Goal: Task Accomplishment & Management: Use online tool/utility

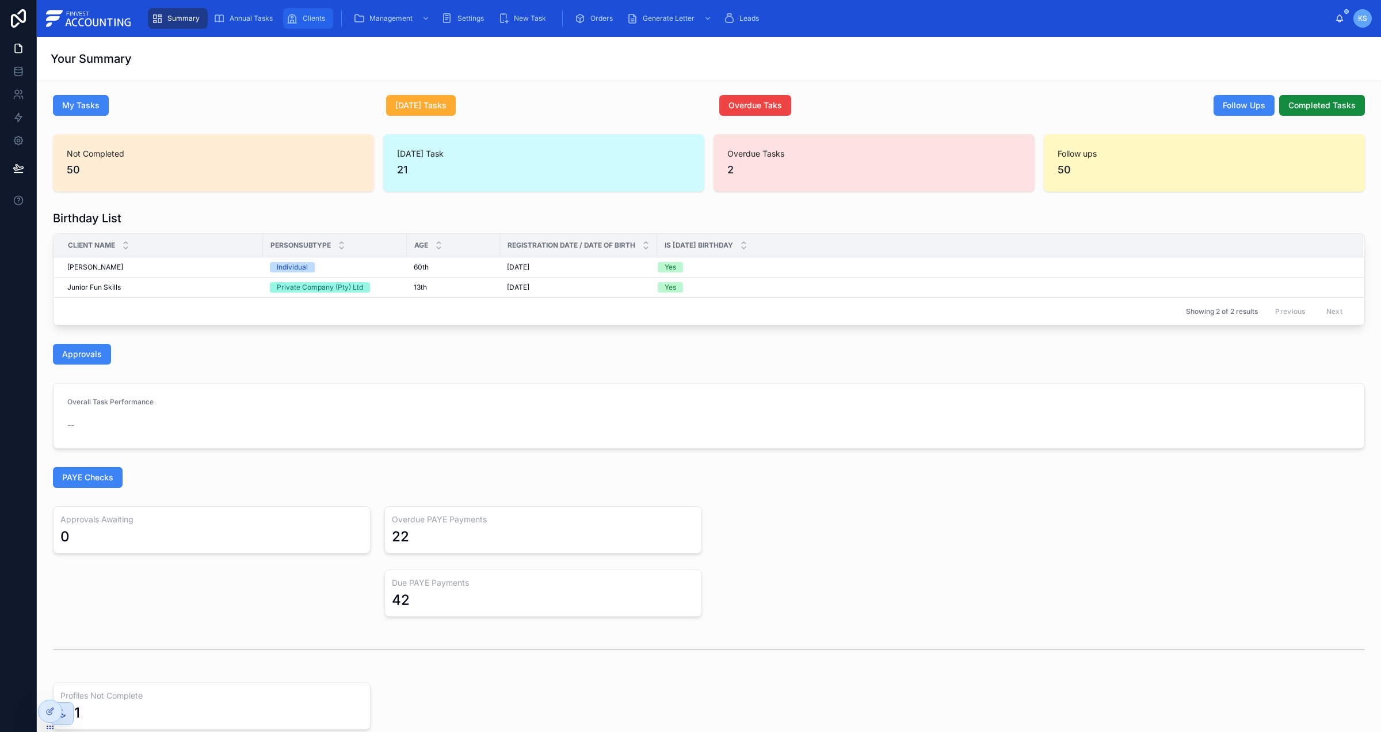
click at [292, 18] on icon "scrollable content" at bounding box center [293, 19] width 12 height 12
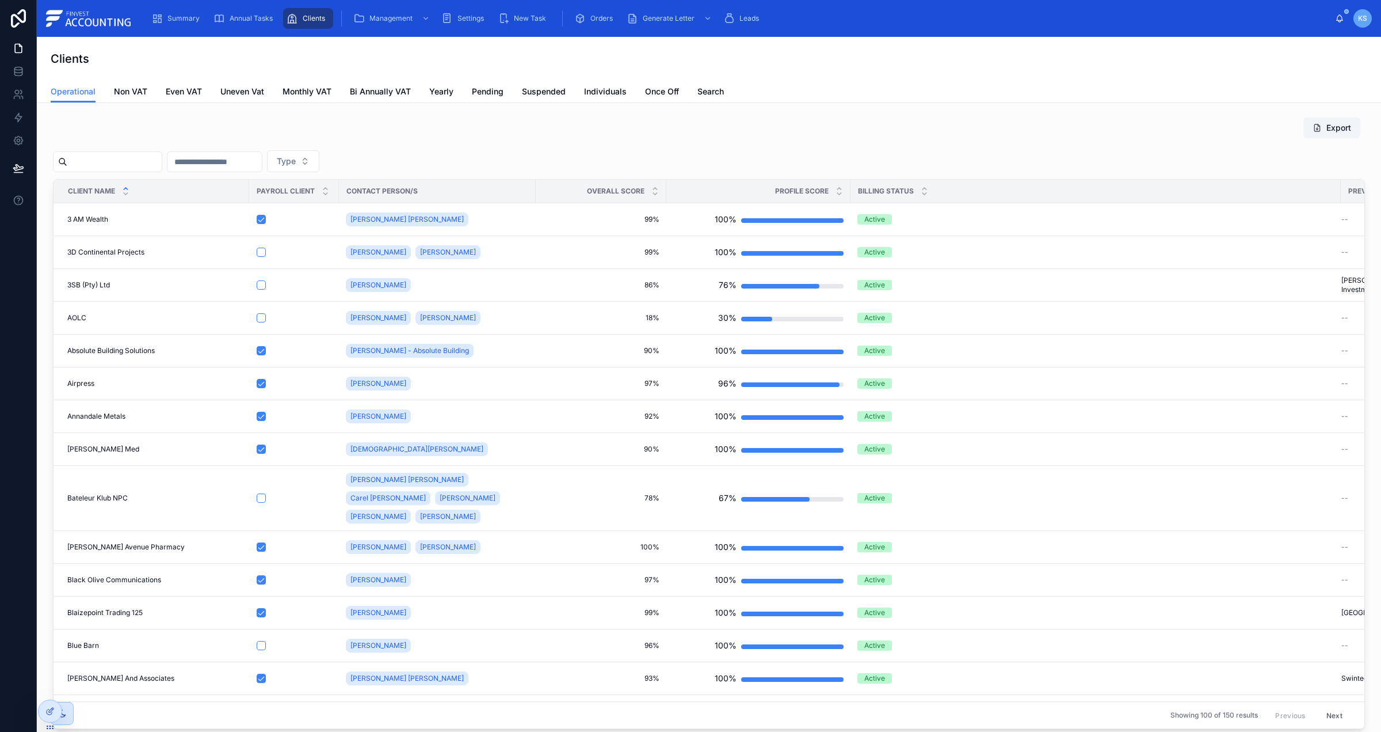
click at [97, 172] on div at bounding box center [107, 161] width 109 height 21
click at [105, 163] on input "text" at bounding box center [114, 162] width 94 height 16
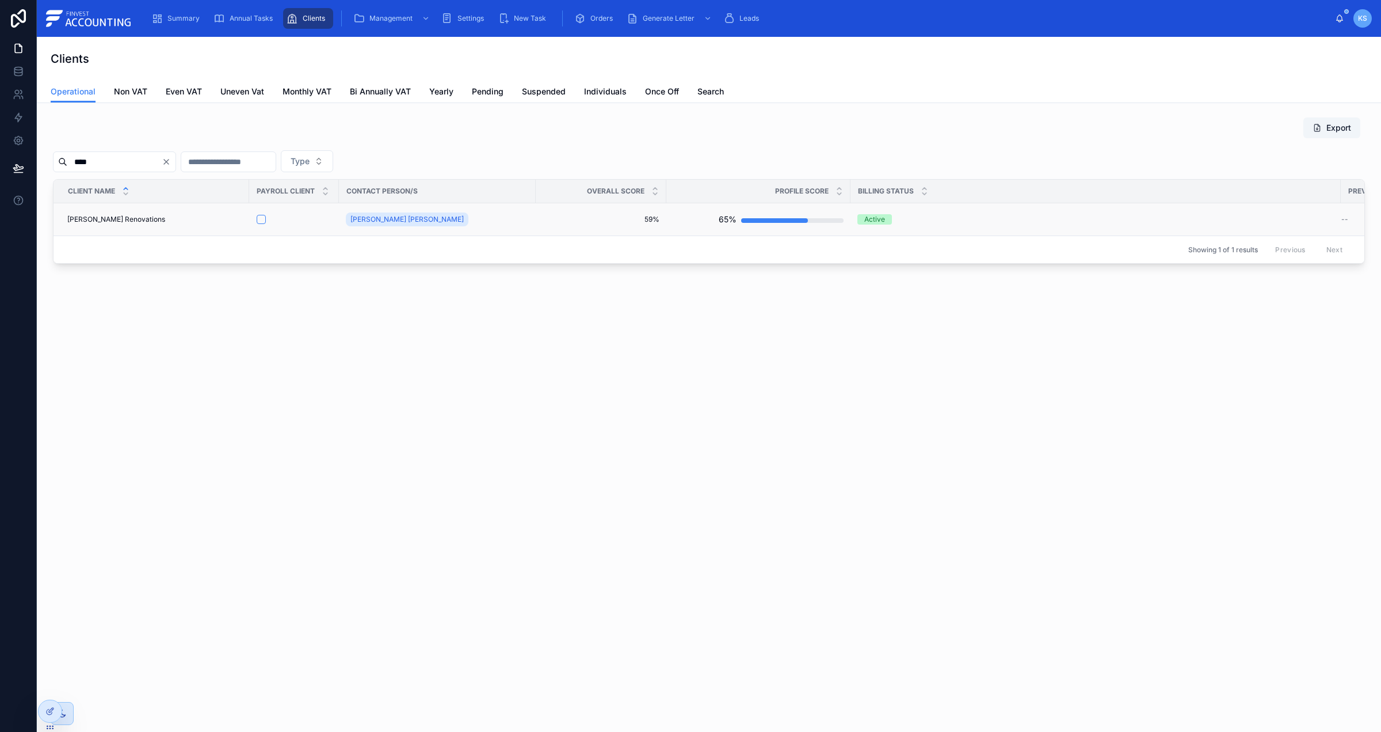
type input "****"
click at [117, 217] on span "[PERSON_NAME] Renovations" at bounding box center [116, 219] width 98 height 9
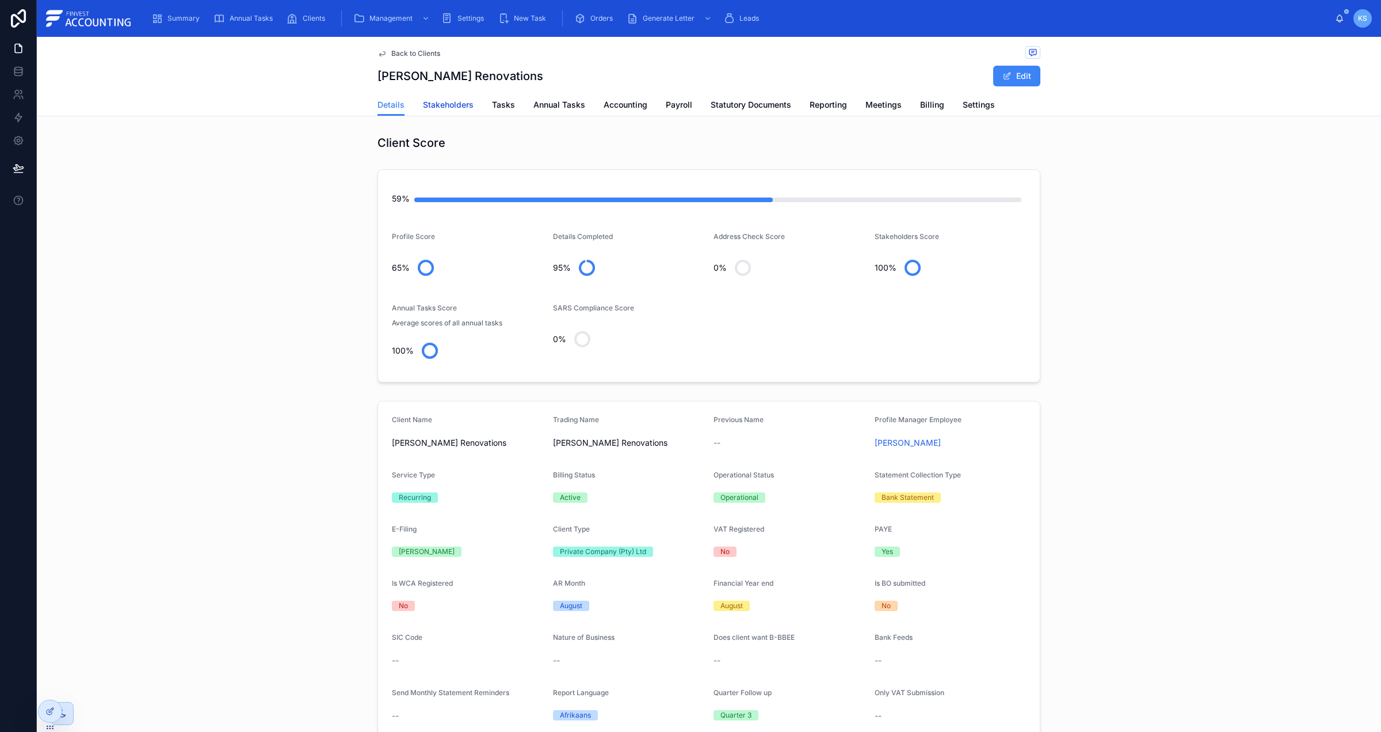
click at [428, 104] on span "Stakeholders" at bounding box center [448, 105] width 51 height 12
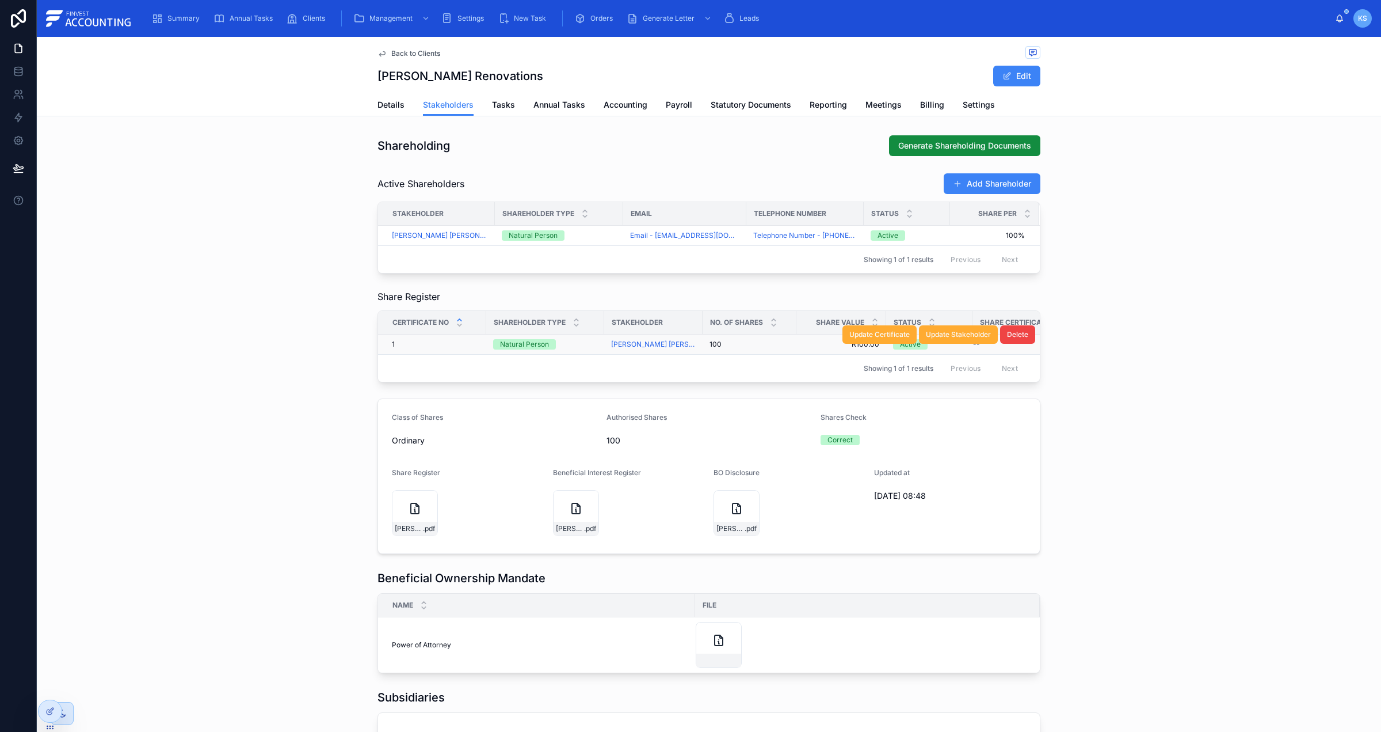
scroll to position [0, 20]
click at [52, 713] on icon at bounding box center [49, 710] width 9 height 9
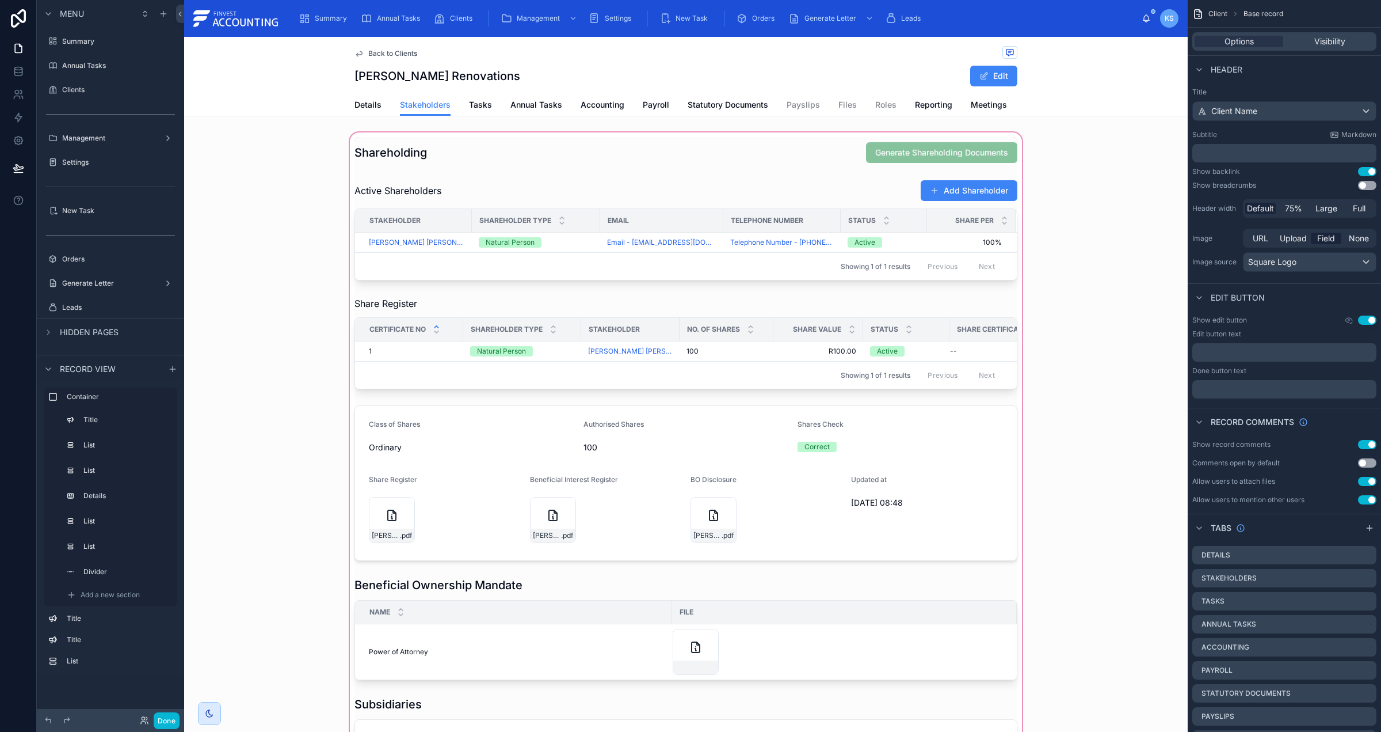
click at [797, 153] on div at bounding box center [686, 497] width 1004 height 734
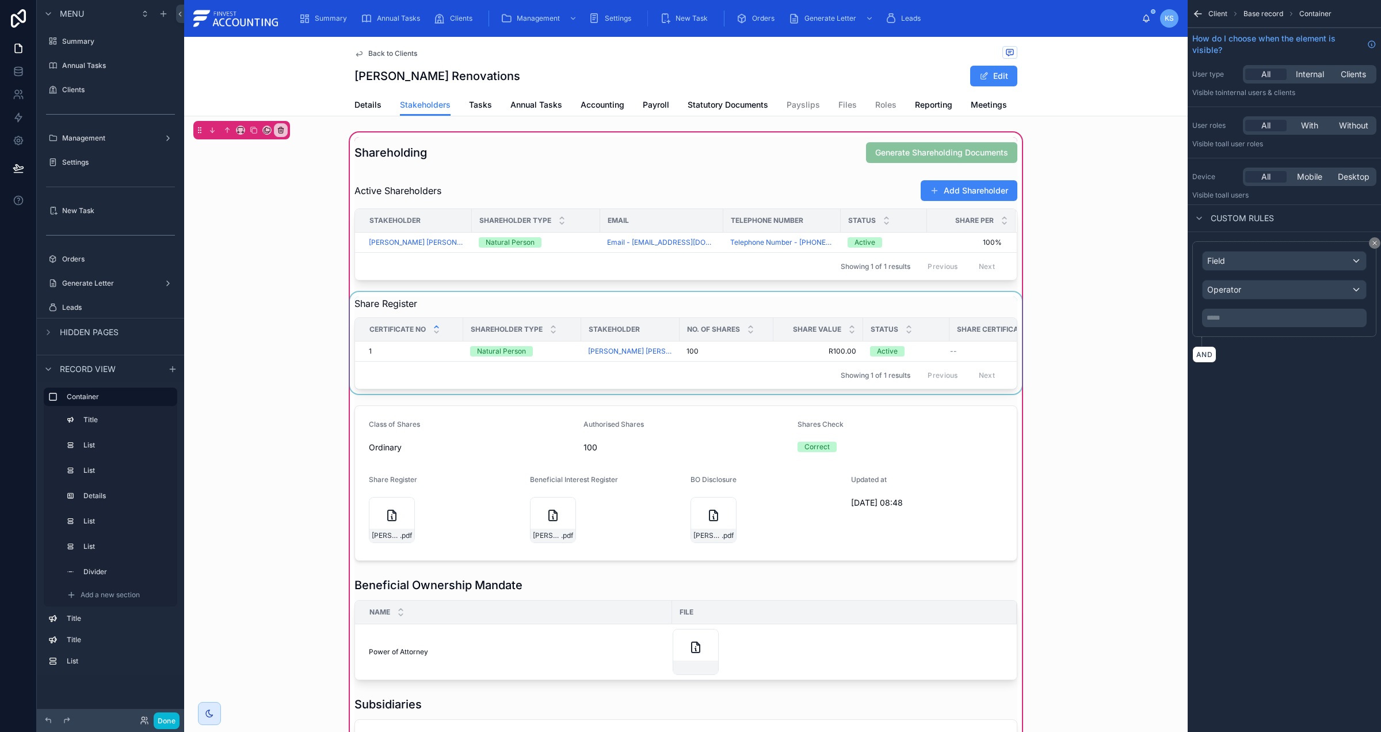
click at [818, 311] on div at bounding box center [686, 343] width 677 height 102
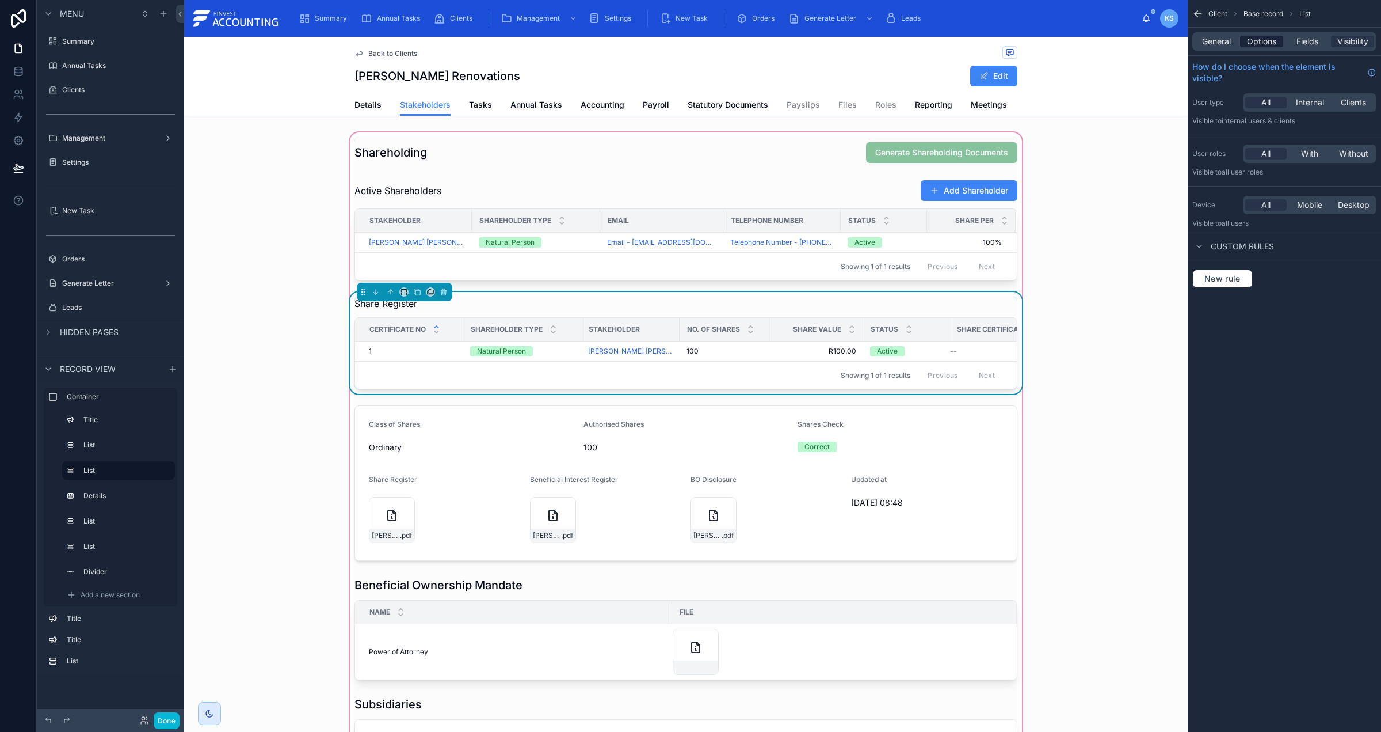
click at [1262, 46] on span "Options" at bounding box center [1261, 42] width 29 height 12
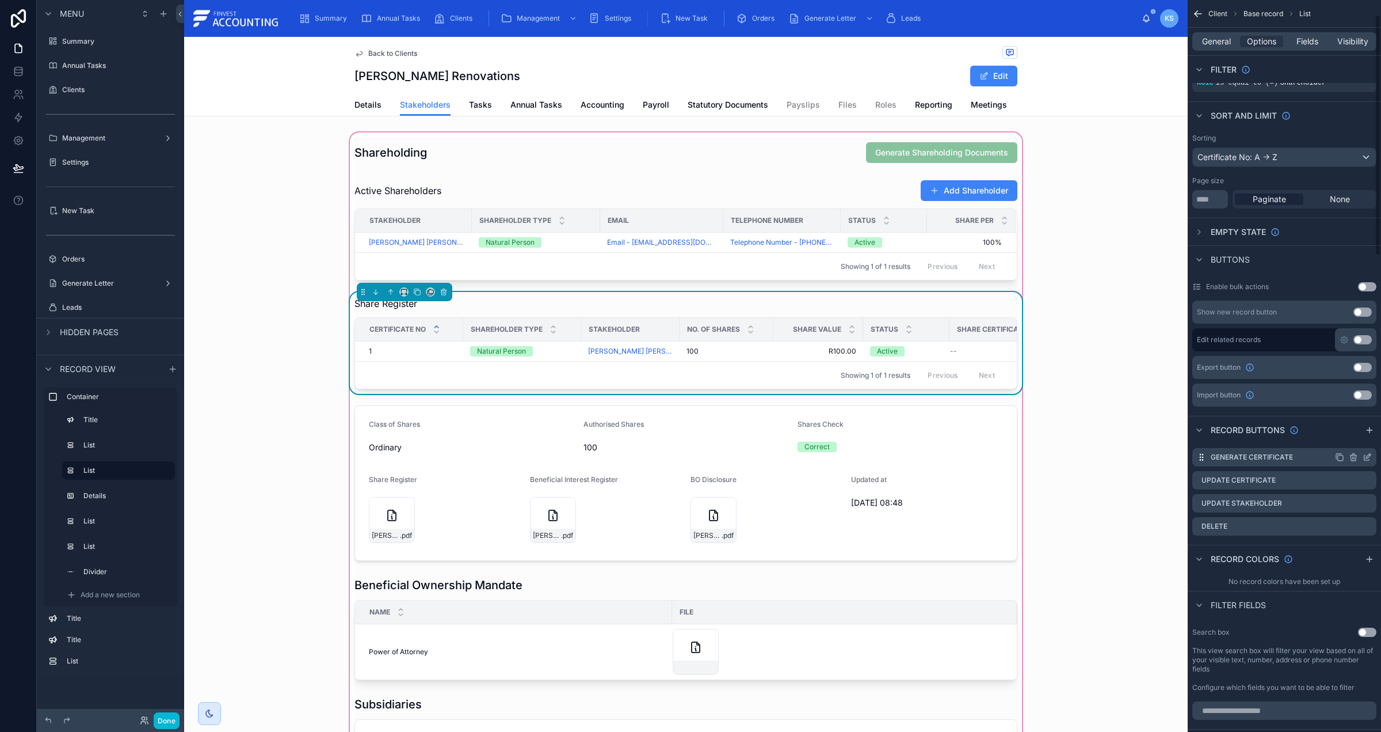
scroll to position [44, 0]
click at [1372, 455] on icon "scrollable content" at bounding box center [1367, 455] width 9 height 9
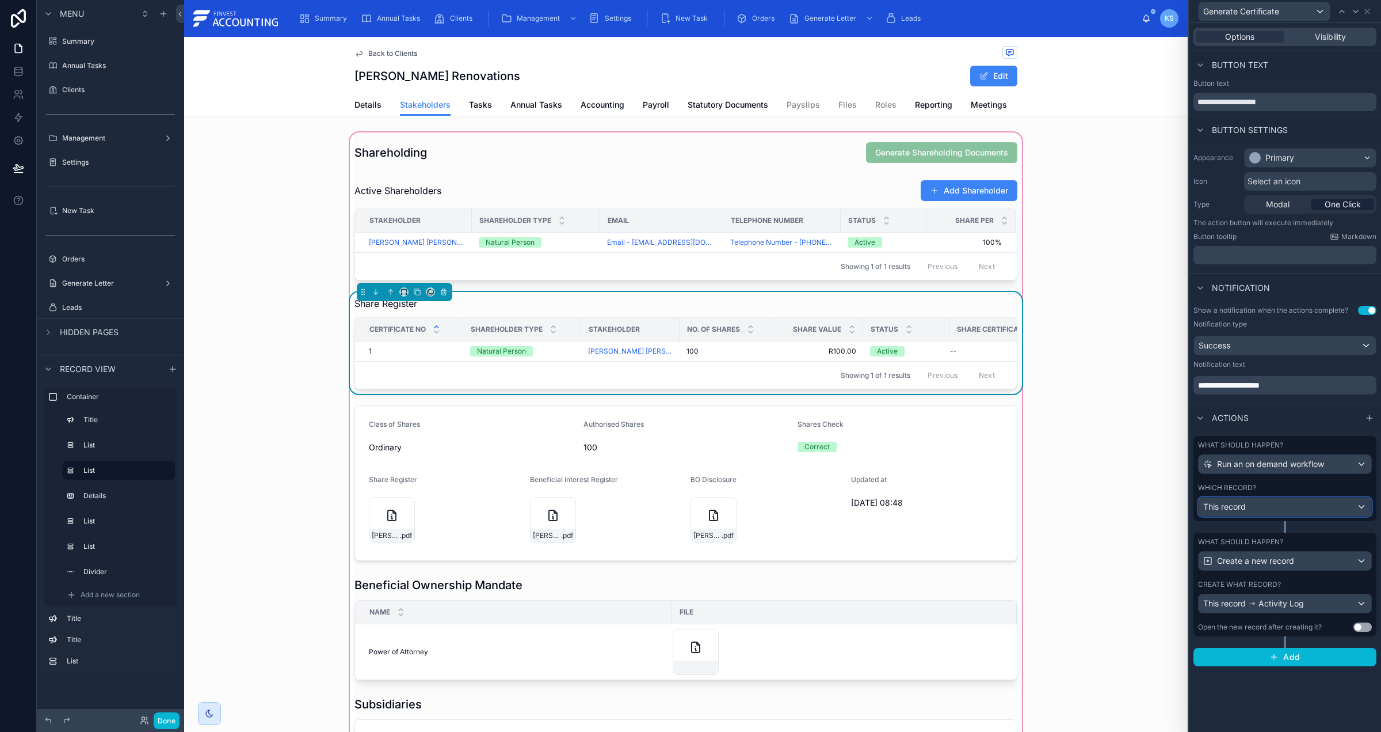
click at [1321, 512] on div "This record" at bounding box center [1285, 506] width 173 height 18
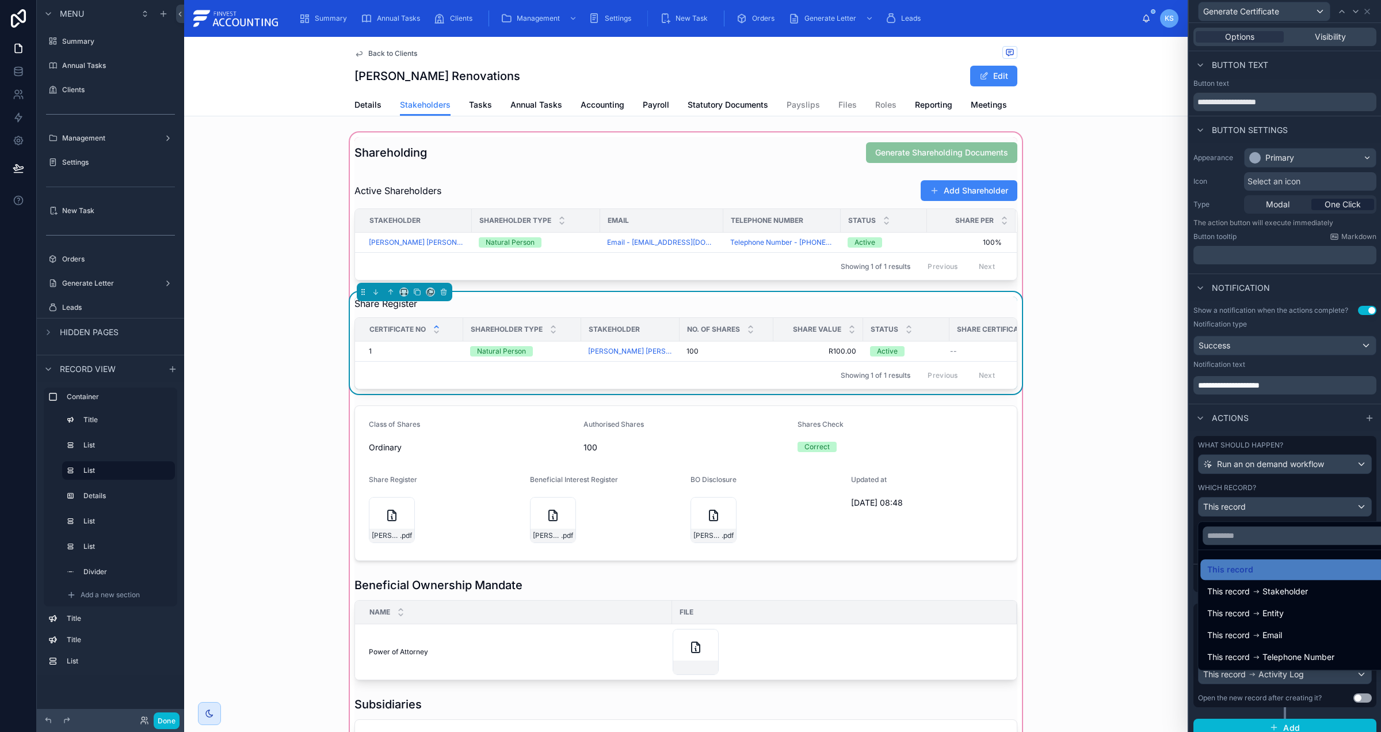
click at [1291, 485] on div at bounding box center [1285, 366] width 192 height 732
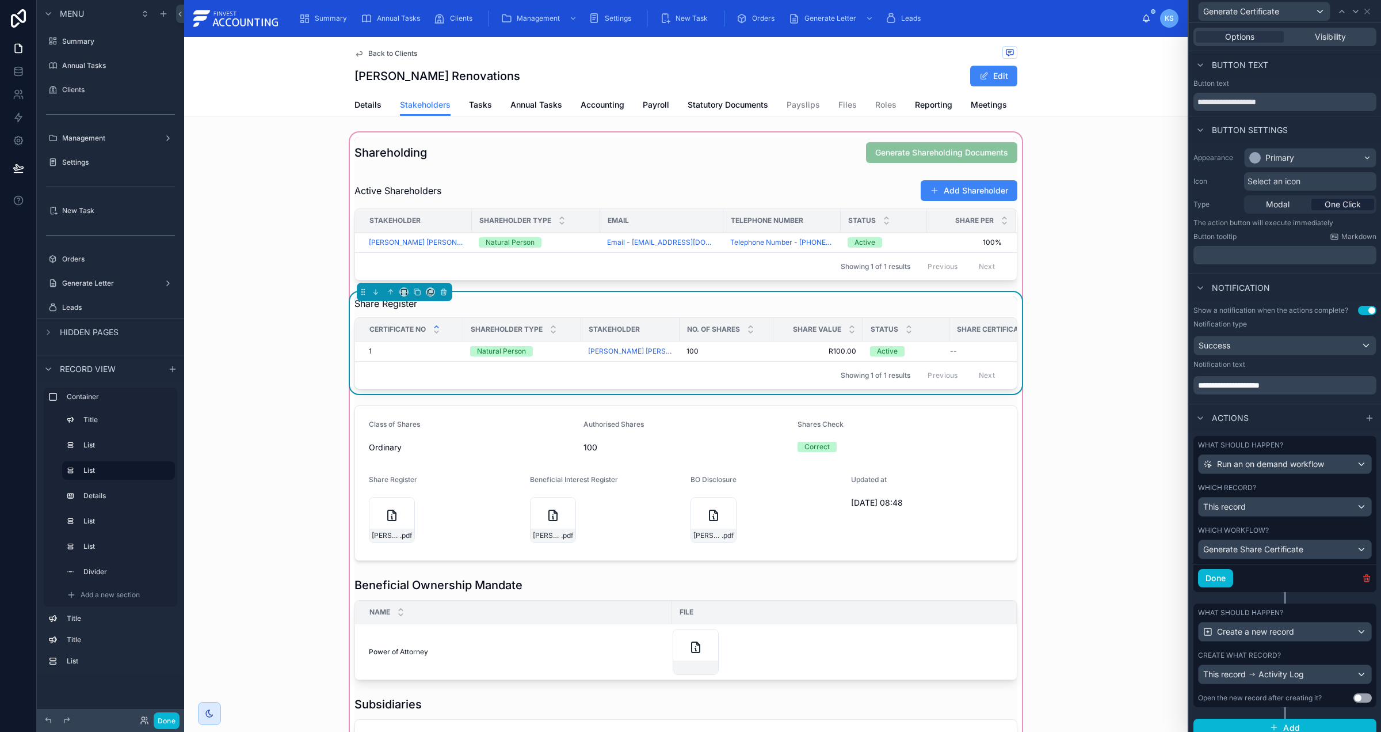
scroll to position [12, 0]
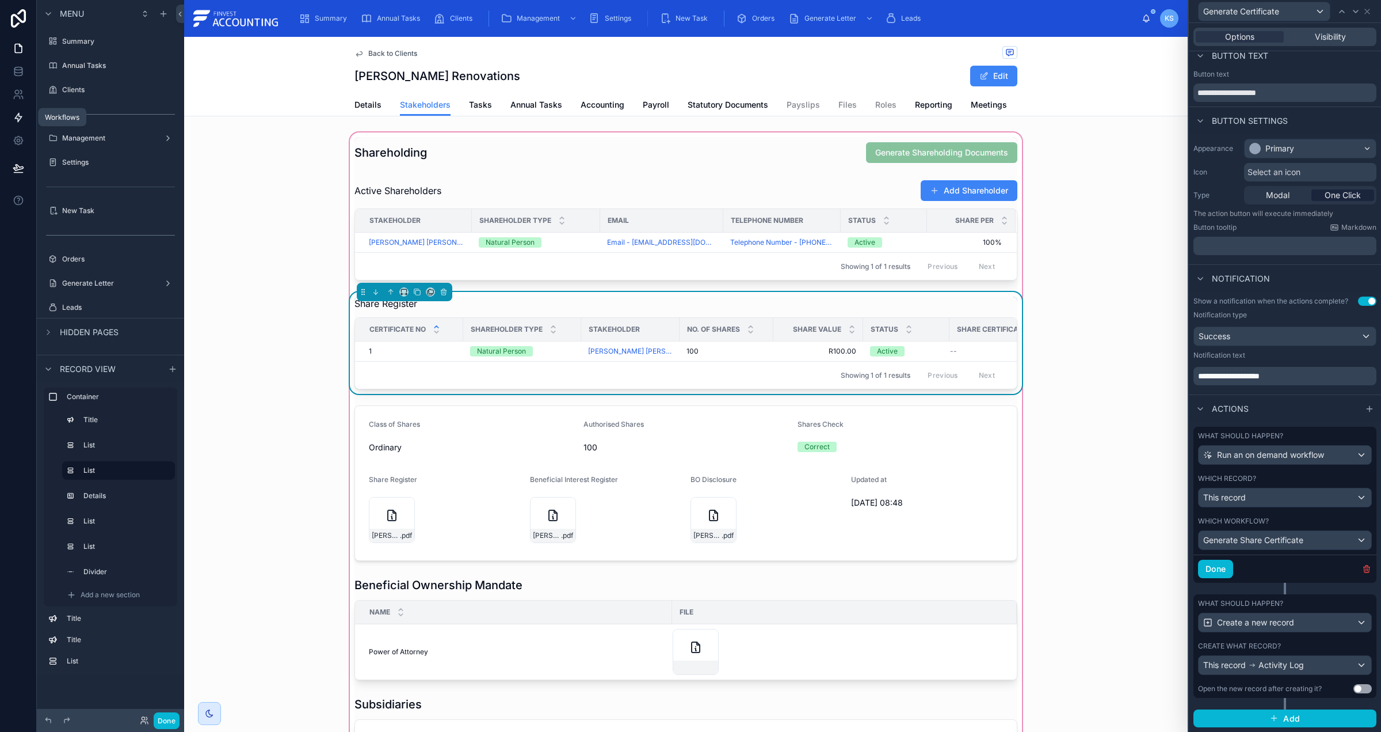
click at [19, 115] on icon at bounding box center [19, 118] width 12 height 12
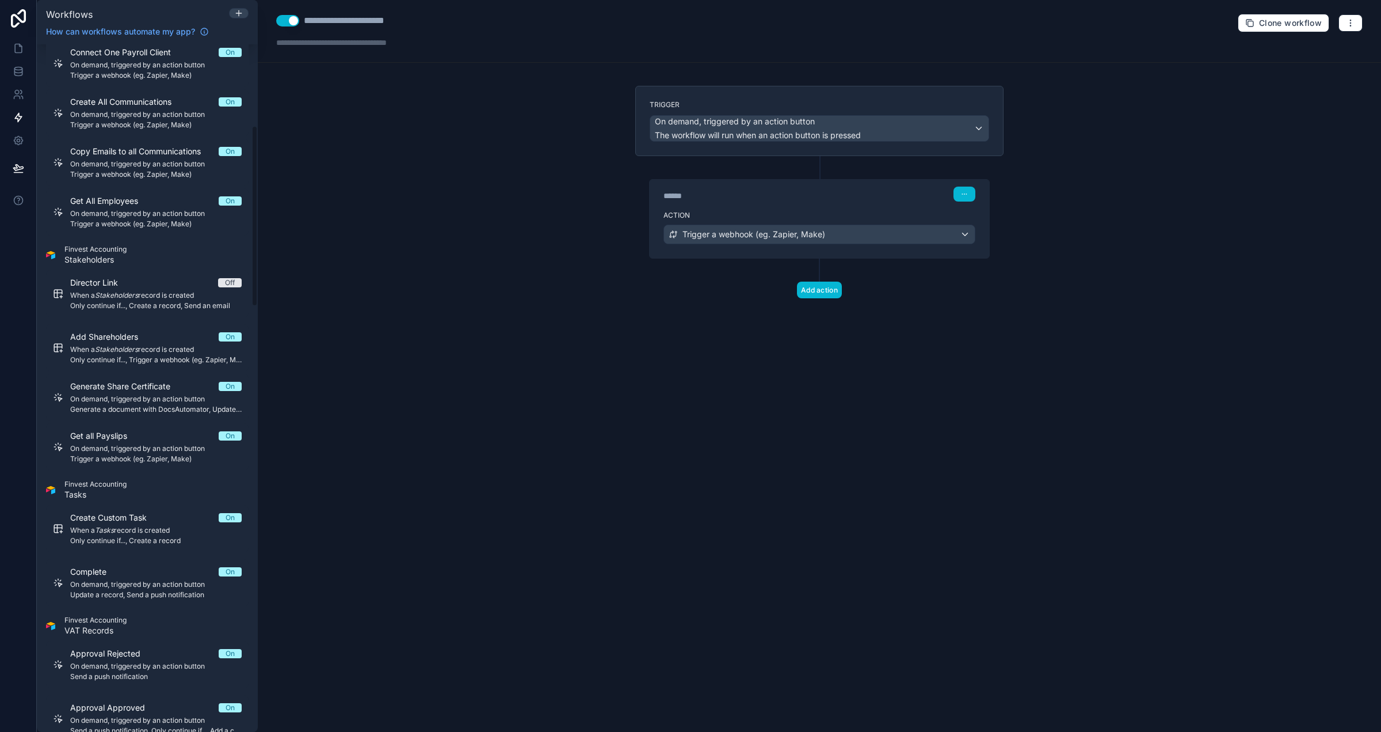
scroll to position [310, 0]
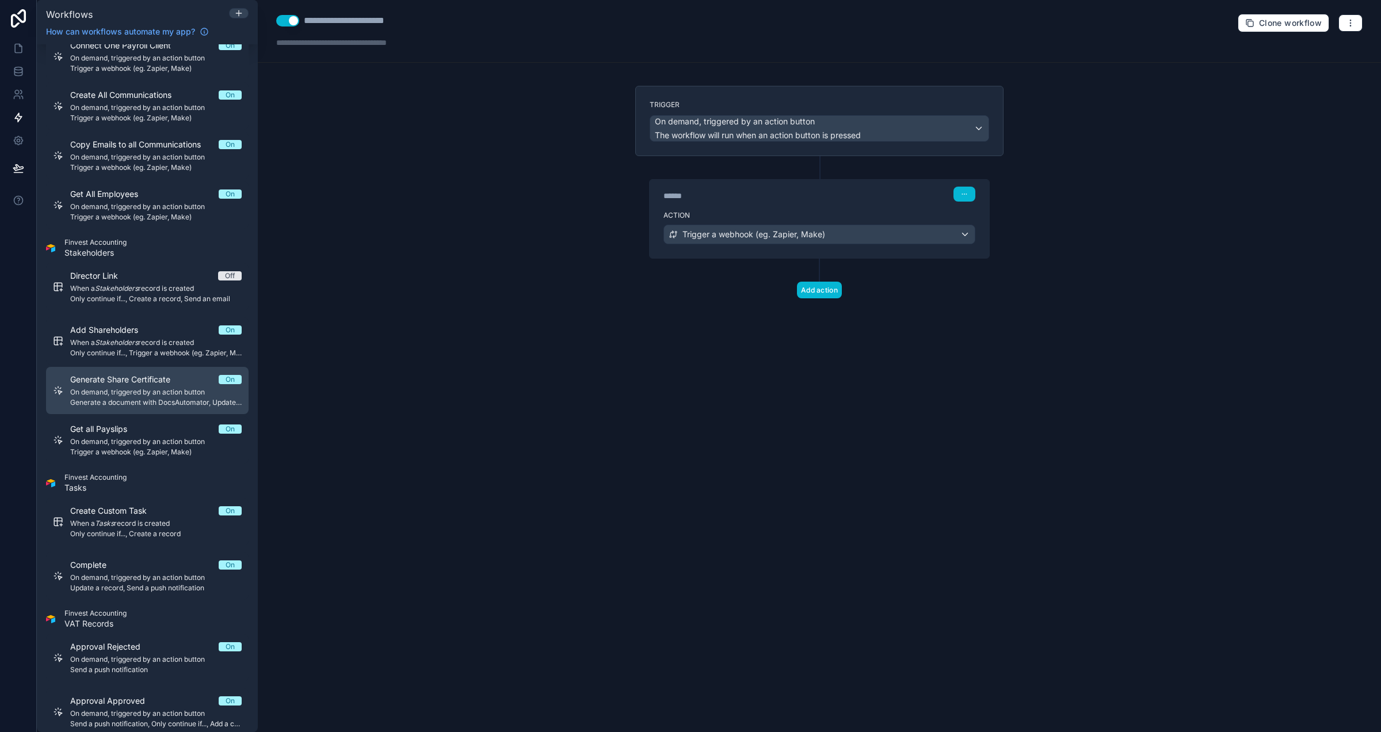
click at [178, 381] on span "Generate Share Certificate" at bounding box center [127, 380] width 114 height 12
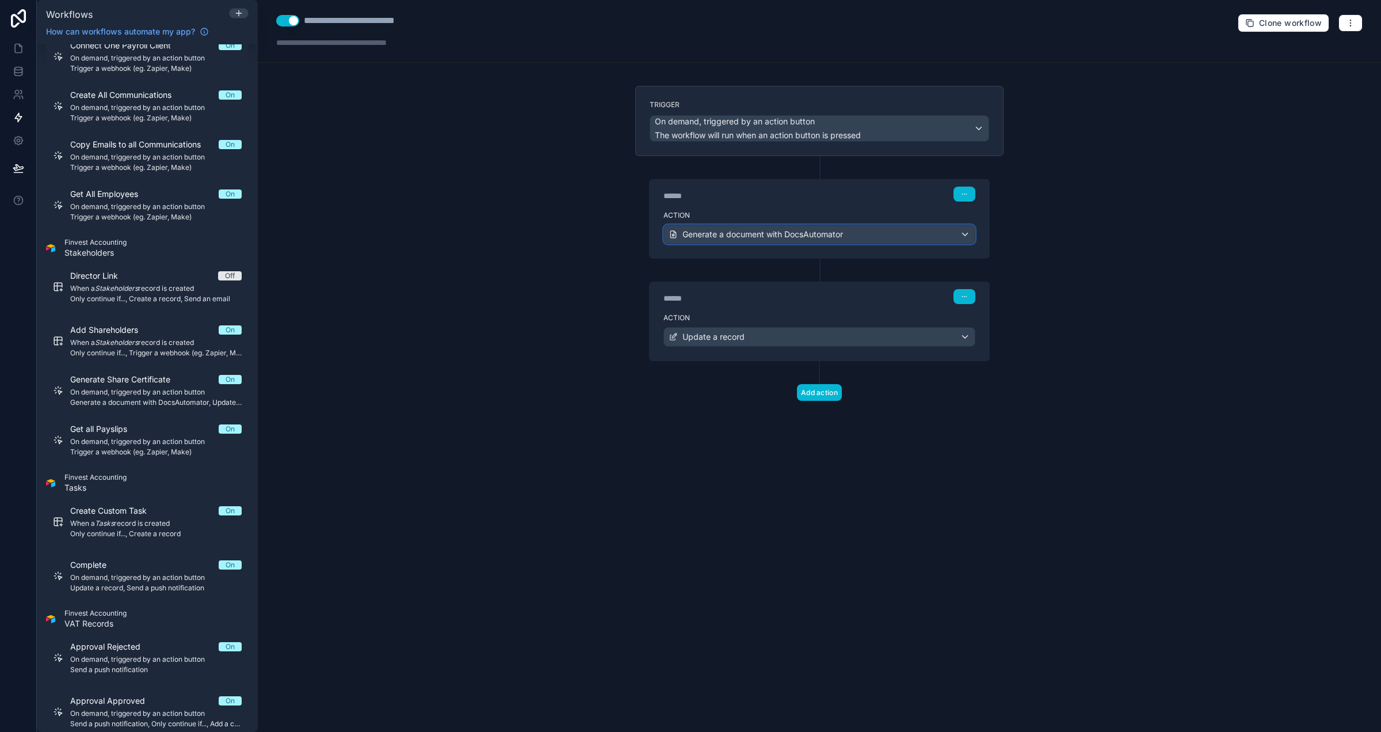
click at [739, 234] on span "Generate a document with DocsAutomator" at bounding box center [763, 235] width 161 height 12
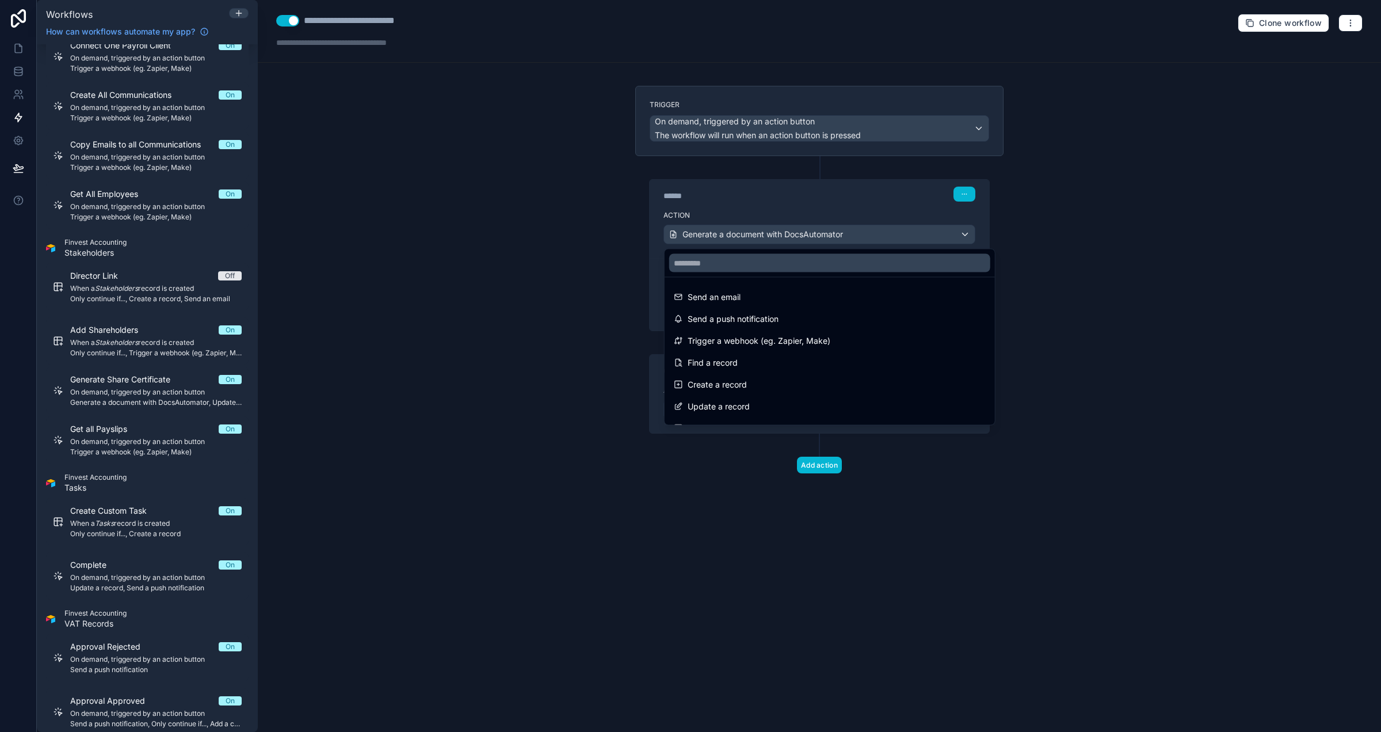
click at [735, 193] on div at bounding box center [690, 366] width 1381 height 732
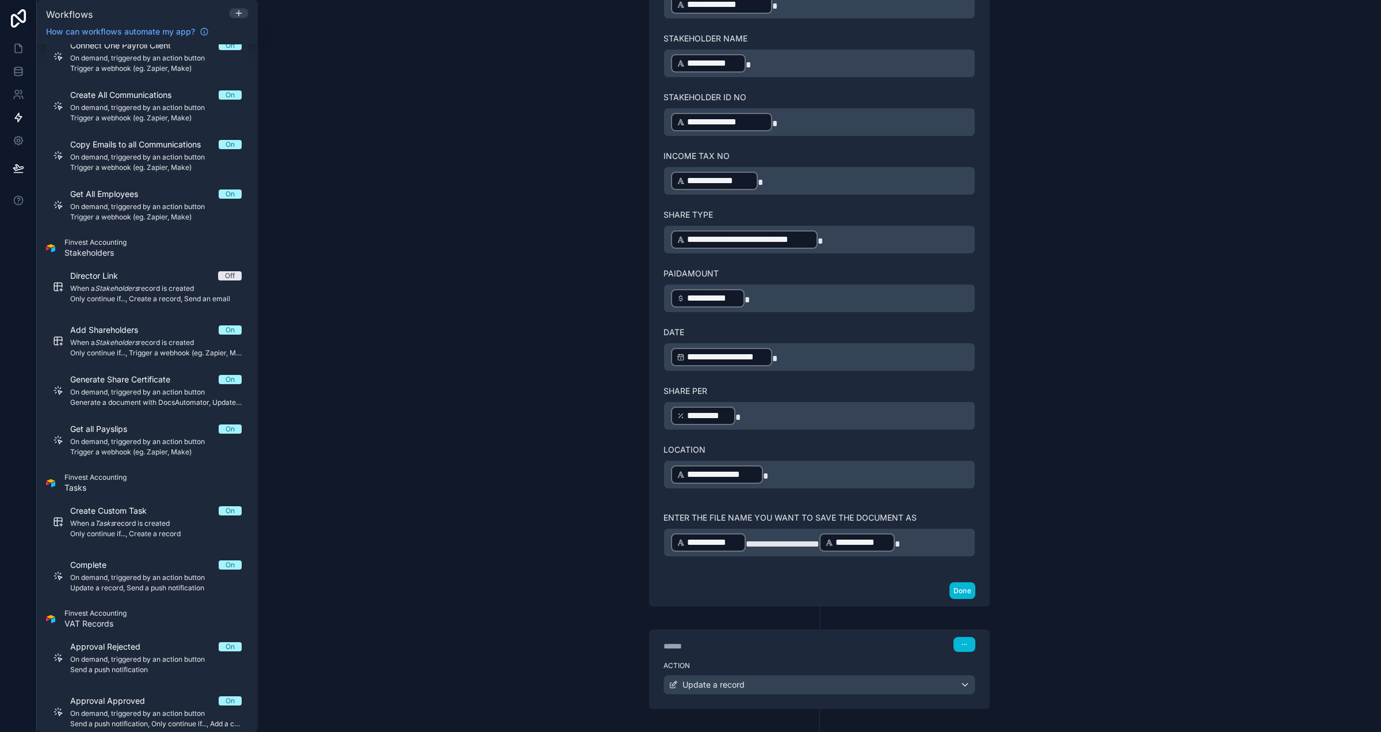
scroll to position [616, 0]
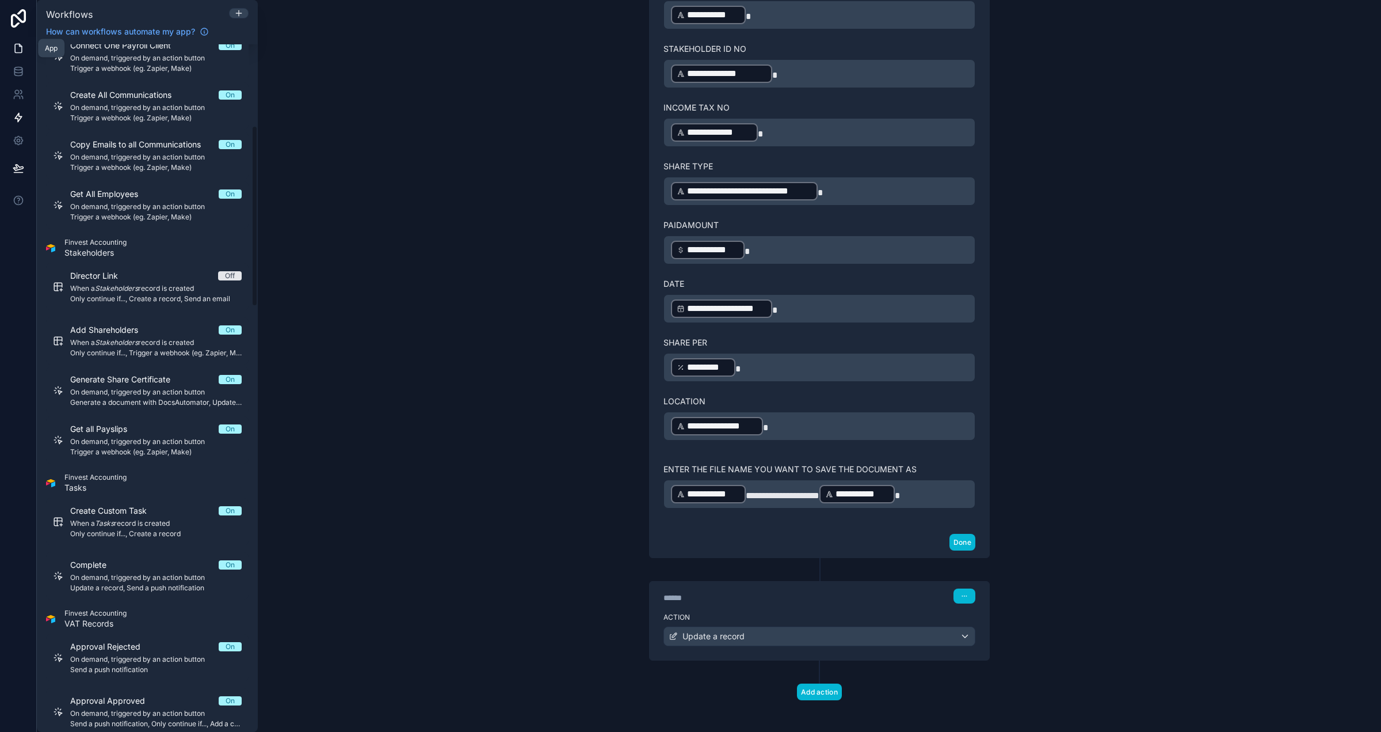
click at [20, 55] on link at bounding box center [18, 48] width 36 height 23
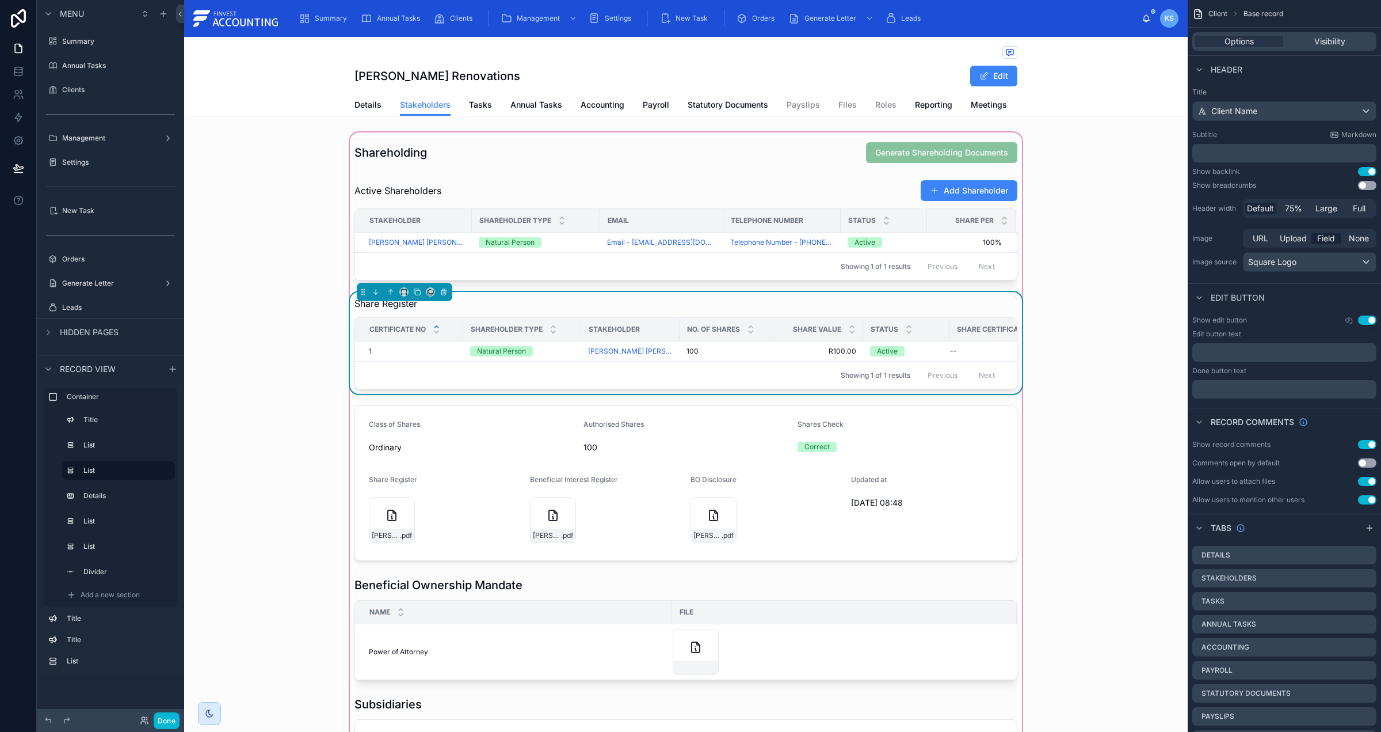
click at [911, 371] on span "Showing 1 of 1 results" at bounding box center [876, 375] width 70 height 9
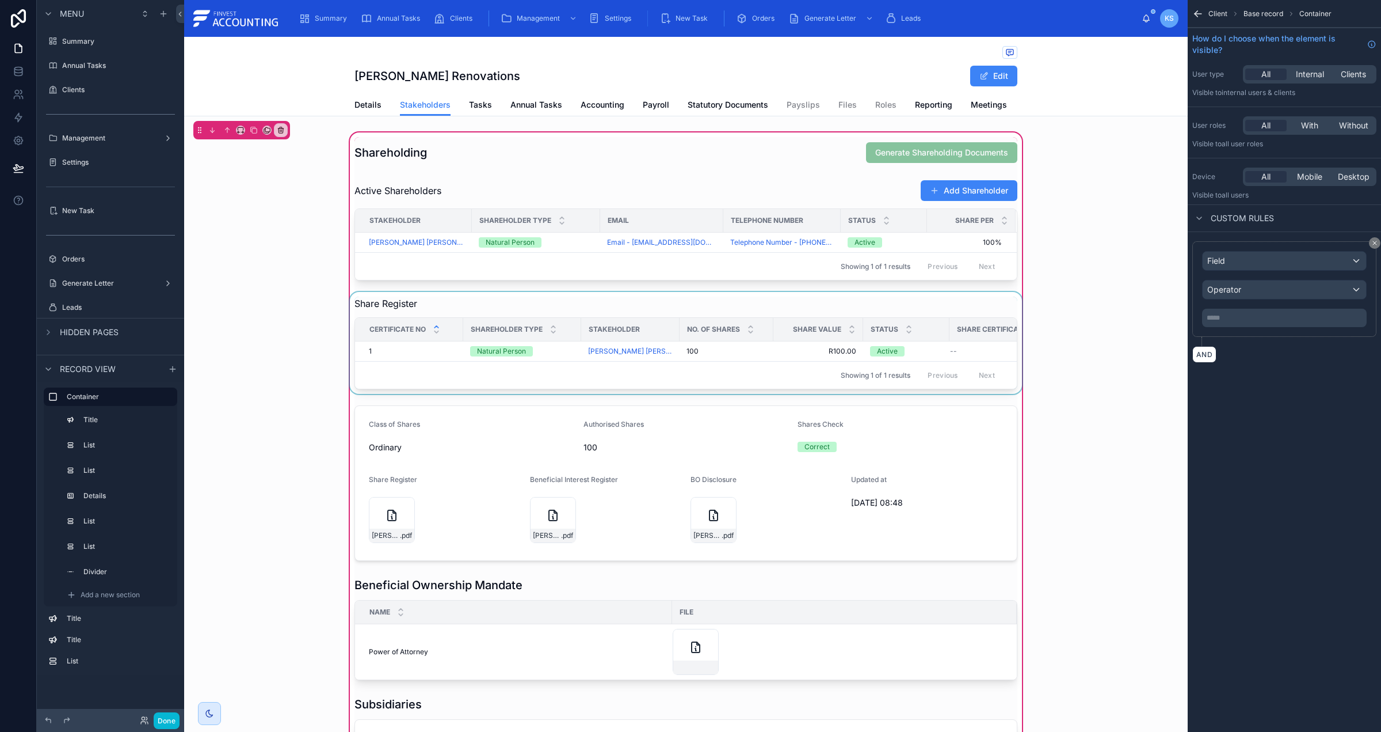
click at [904, 319] on div "Status" at bounding box center [906, 329] width 85 height 22
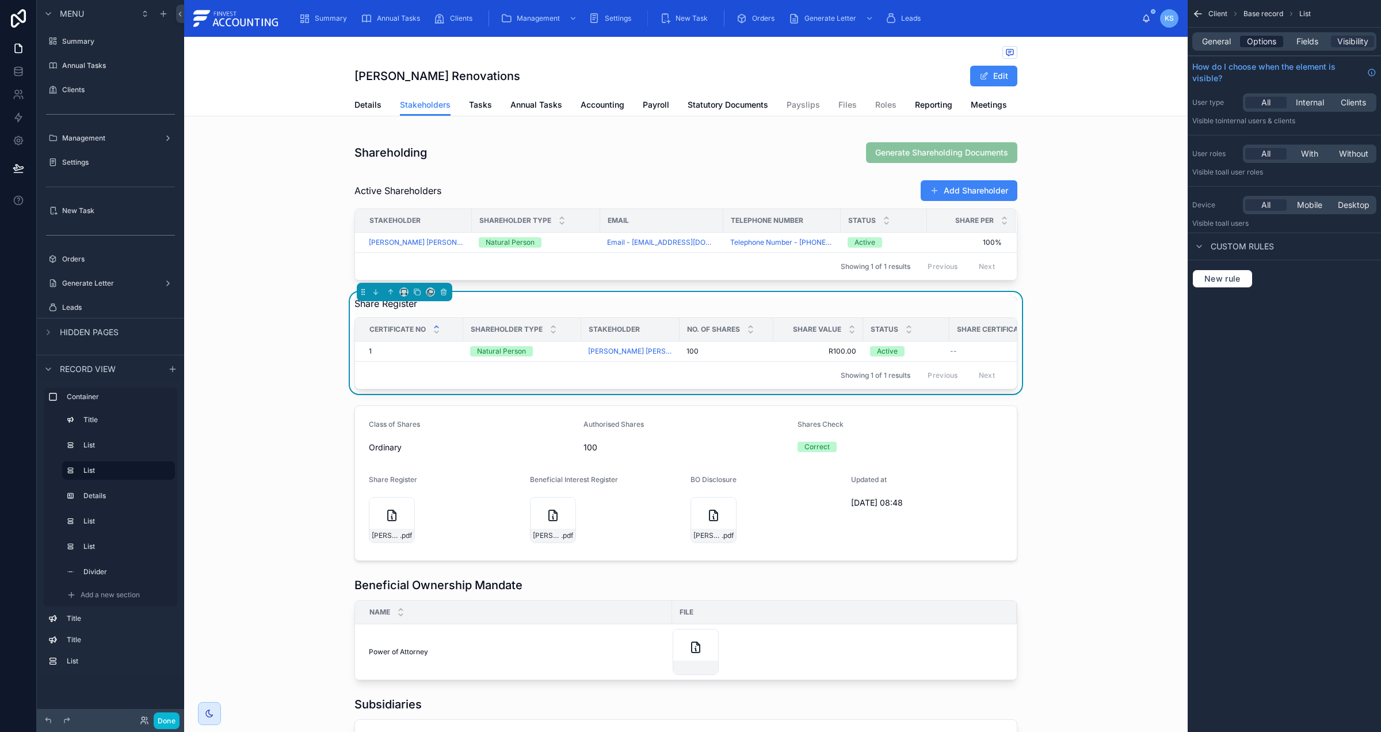
click at [1267, 38] on span "Options" at bounding box center [1261, 42] width 29 height 12
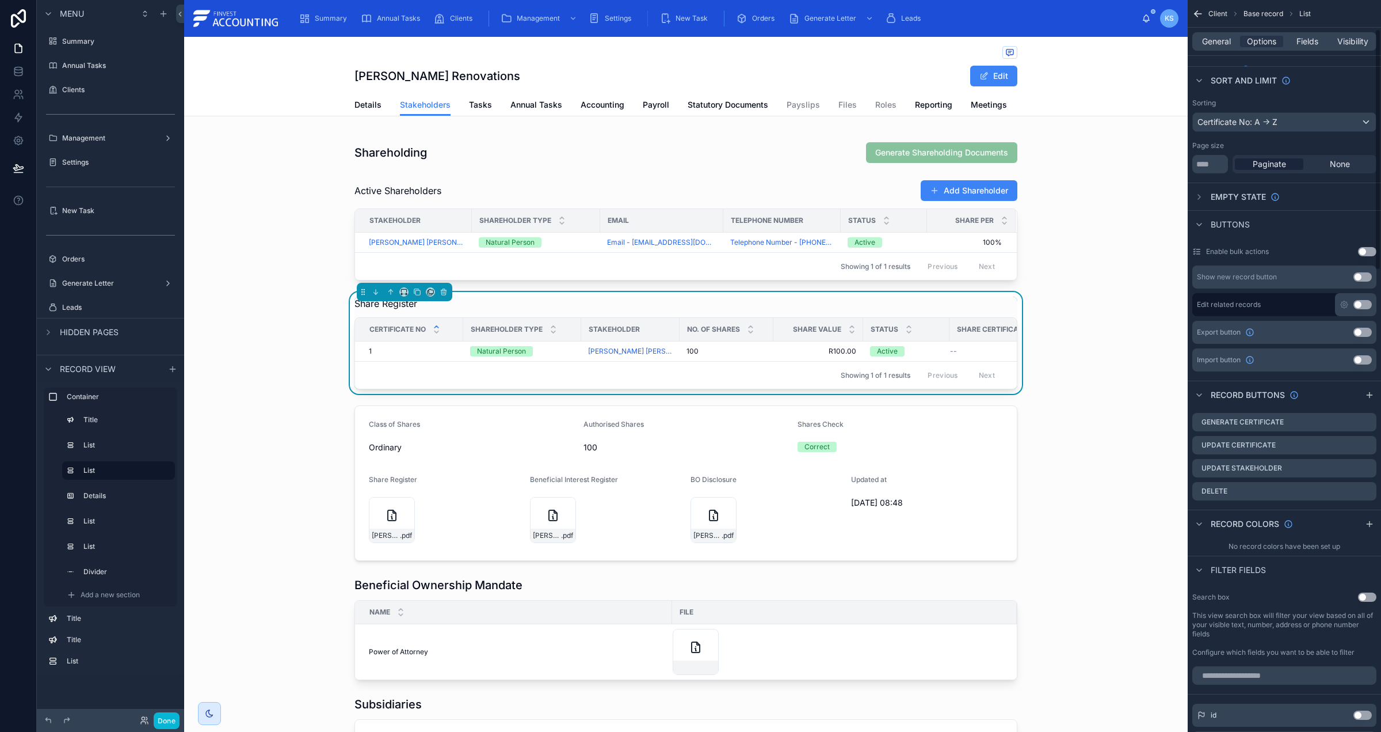
scroll to position [75, 0]
click at [1364, 427] on icon "scrollable content" at bounding box center [1367, 425] width 9 height 9
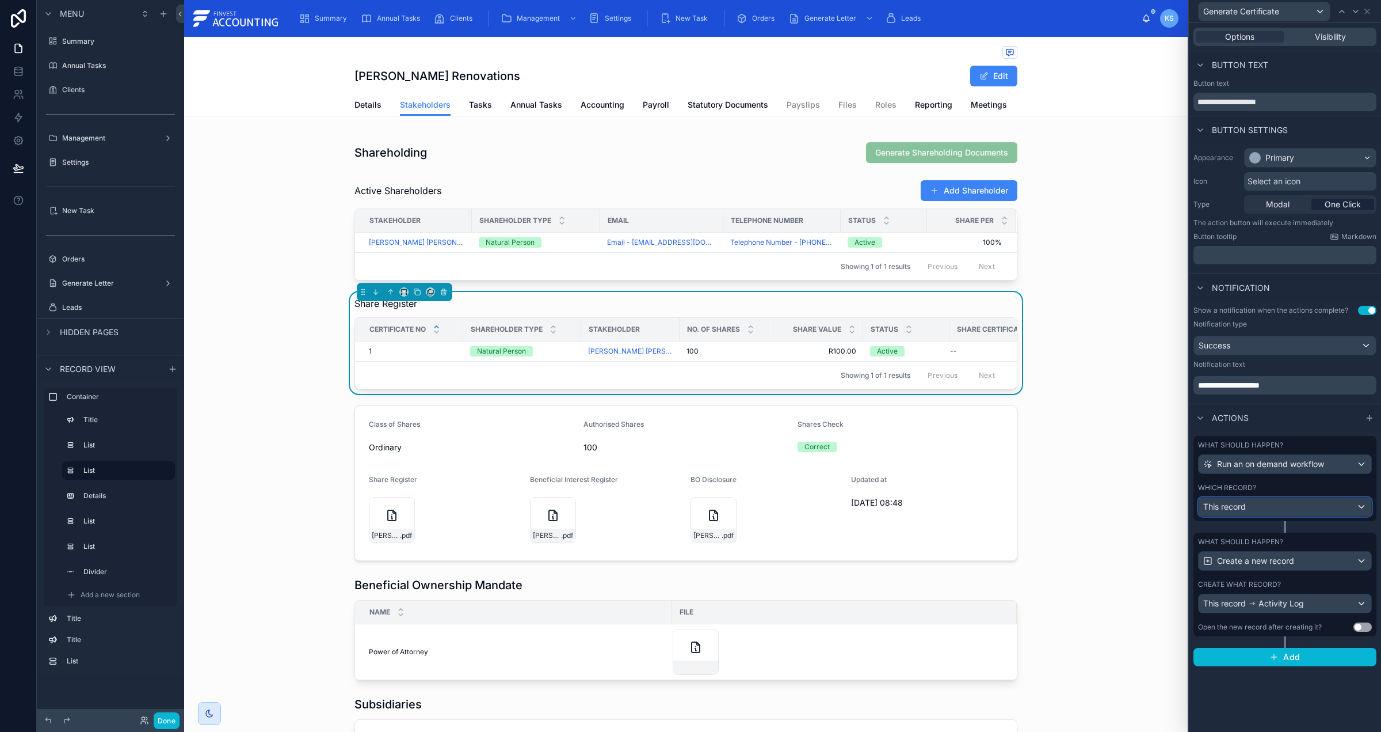
click at [1333, 511] on div "This record" at bounding box center [1285, 506] width 173 height 18
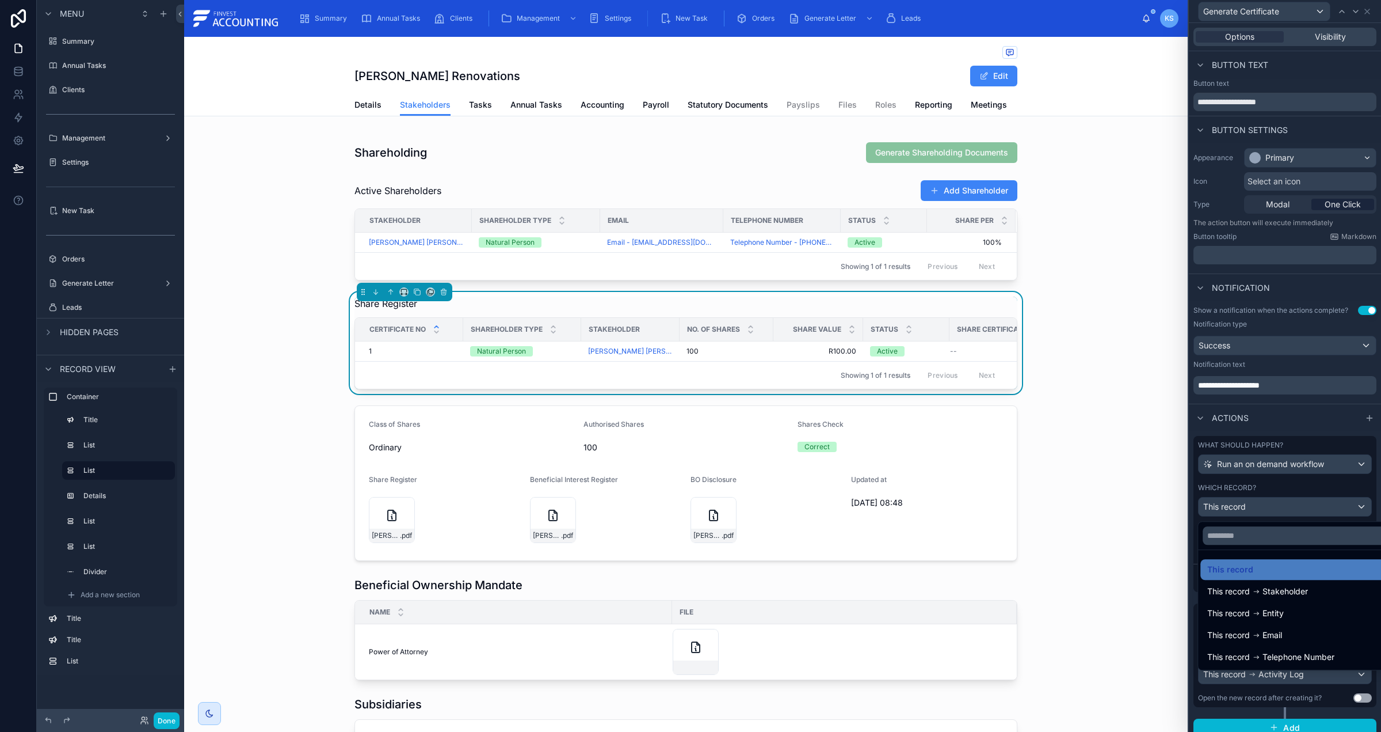
click at [1299, 485] on div at bounding box center [1285, 366] width 192 height 732
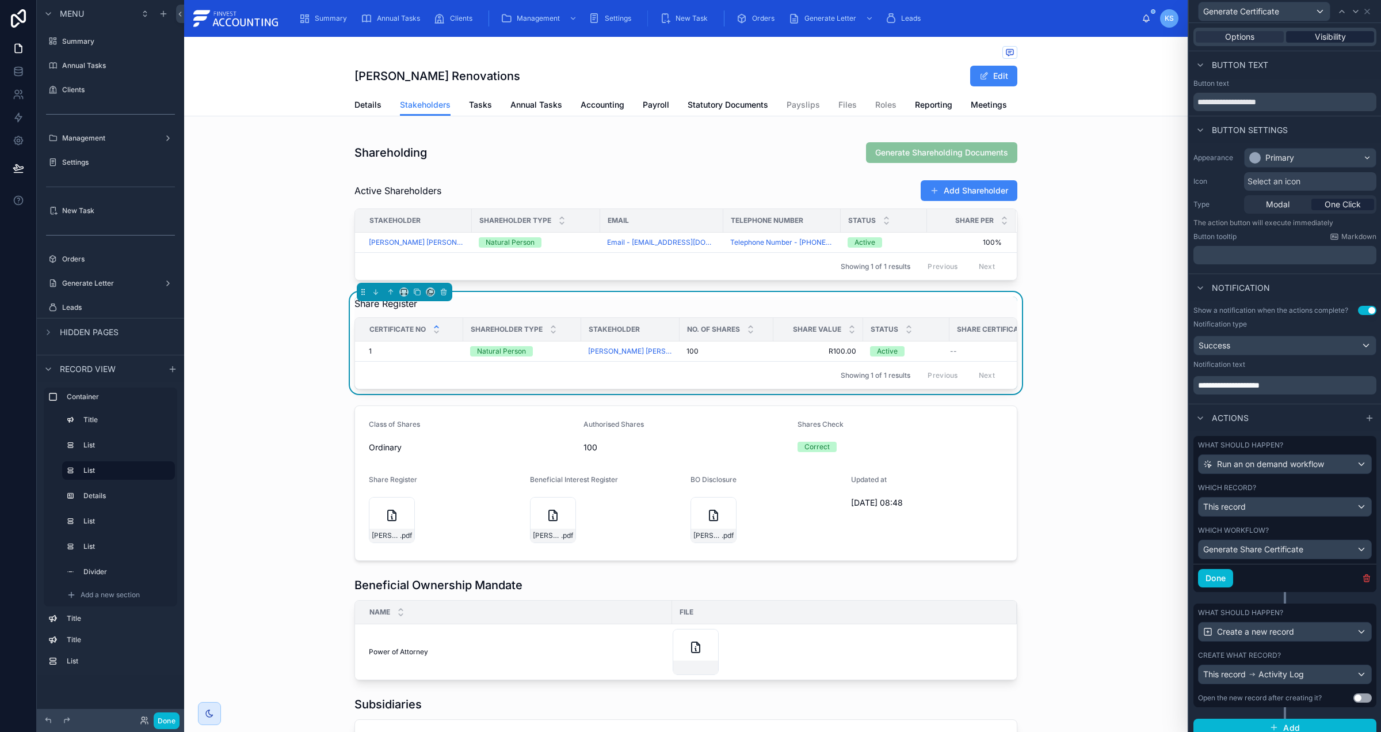
click at [1320, 37] on span "Visibility" at bounding box center [1330, 37] width 31 height 12
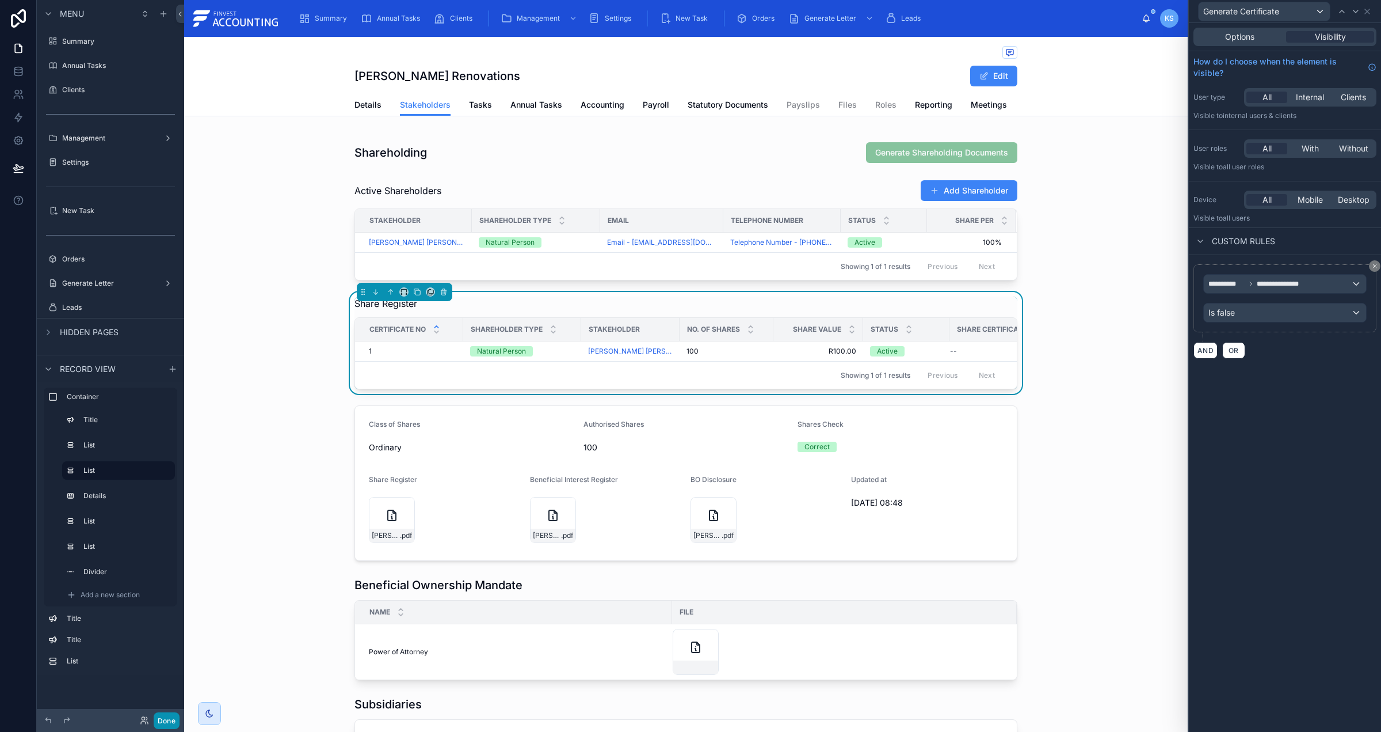
click at [168, 721] on button "Done" at bounding box center [167, 720] width 26 height 17
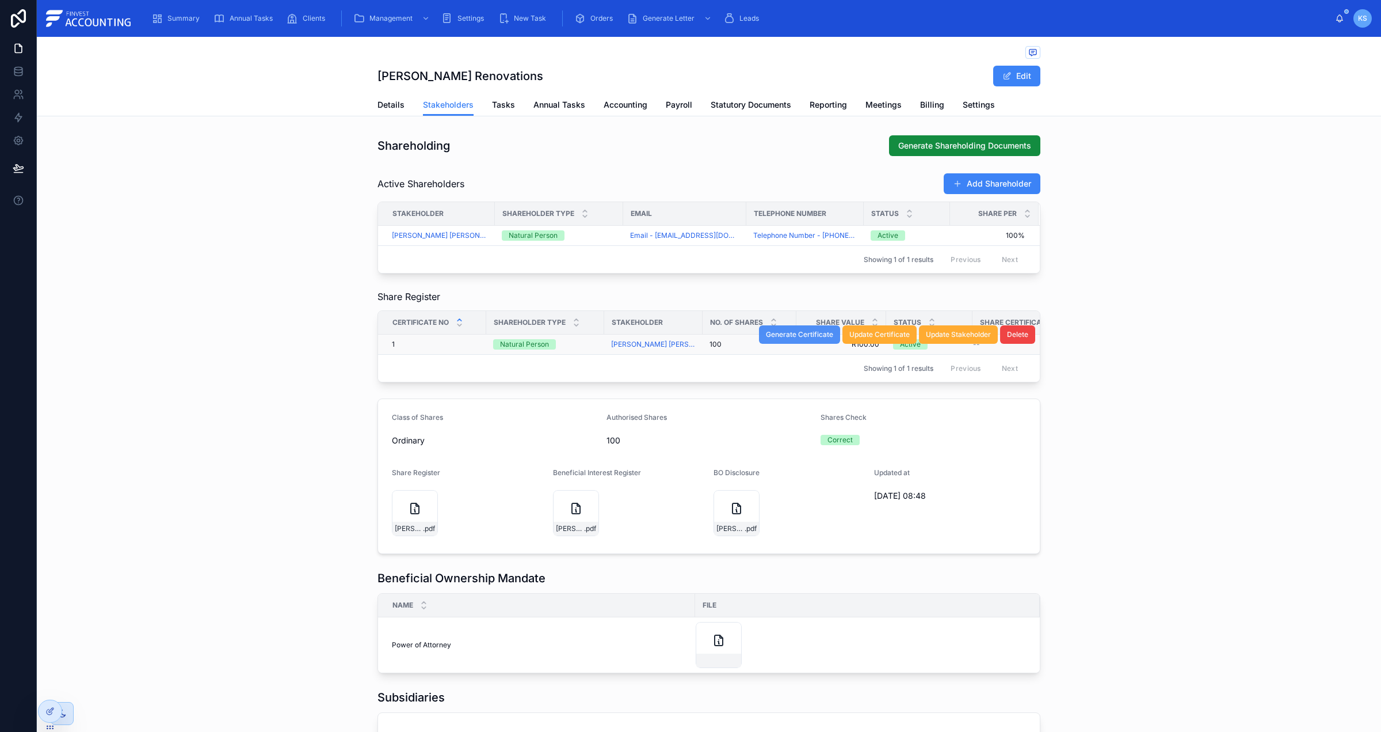
click at [790, 334] on span "Generate Certificate" at bounding box center [799, 334] width 67 height 9
